Goal: Information Seeking & Learning: Learn about a topic

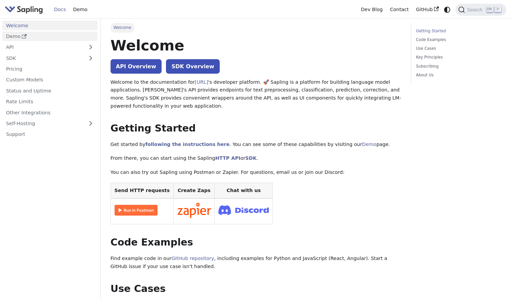
click at [12, 36] on link "Demo" at bounding box center [49, 37] width 95 height 10
click at [123, 29] on span "Welcome" at bounding box center [123, 27] width 24 height 9
click at [56, 10] on link "Docs" at bounding box center [59, 9] width 19 height 10
click at [60, 9] on link "Docs" at bounding box center [59, 9] width 19 height 10
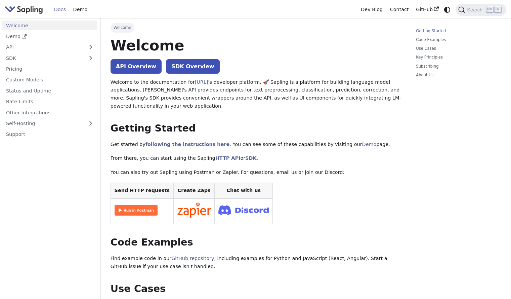
click at [64, 8] on link "Docs" at bounding box center [59, 9] width 19 height 10
click at [78, 7] on link "Demo" at bounding box center [80, 9] width 21 height 10
